Goal: Task Accomplishment & Management: Complete application form

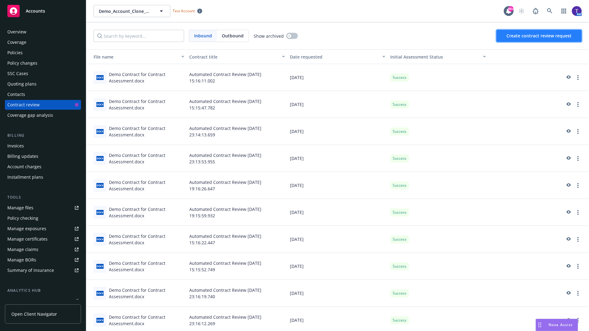
click at [539, 36] on span "Create contract review request" at bounding box center [539, 36] width 65 height 6
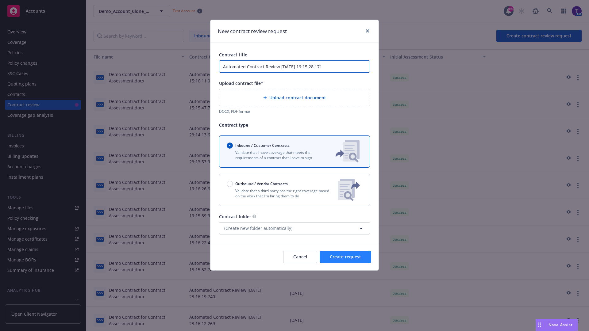
type input "Automated Contract Review [DATE] 19:15:28.171"
click at [295, 190] on p "Validate that a third party has the right coverage based on the work that I'm h…" at bounding box center [280, 193] width 106 height 10
radio input "false"
radio input "true"
click at [345, 260] on span "Create request" at bounding box center [345, 257] width 31 height 6
